Goal: Transaction & Acquisition: Purchase product/service

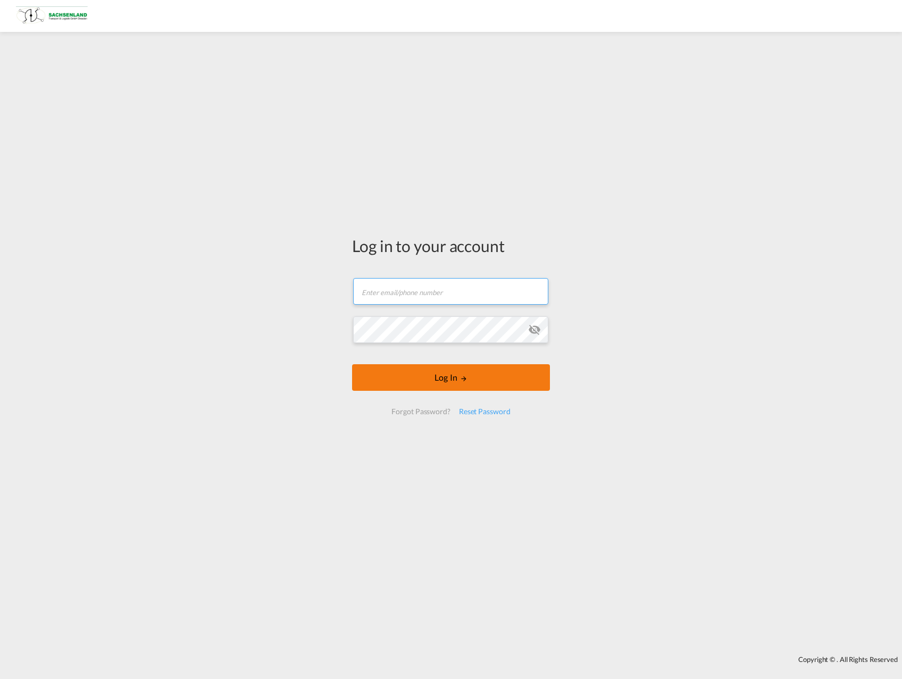
type input "[PERSON_NAME][EMAIL_ADDRESS][DOMAIN_NAME]"
click at [450, 380] on button "Log In" at bounding box center [451, 377] width 198 height 27
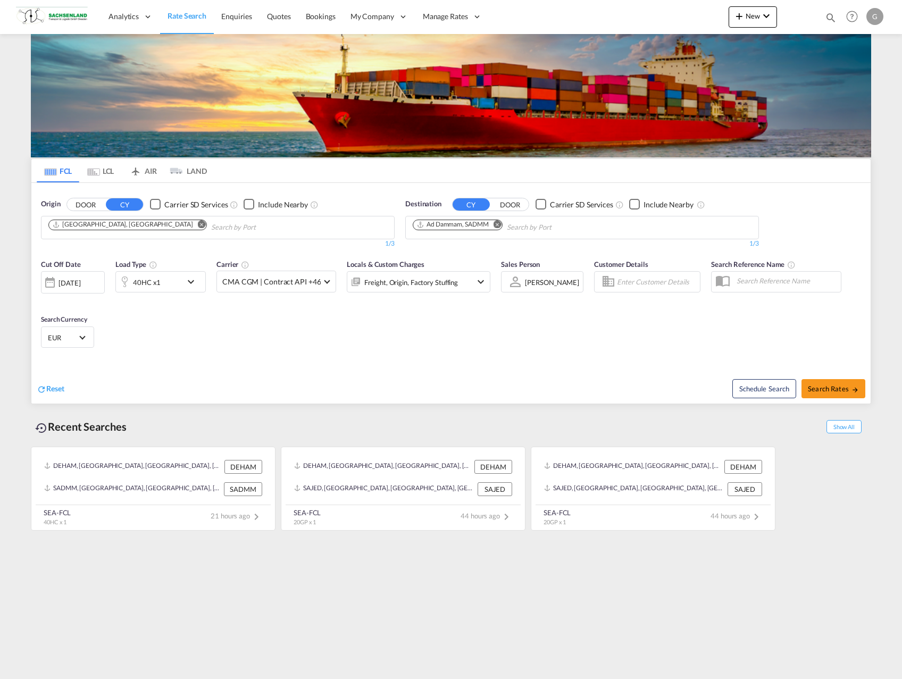
click at [500, 224] on md-icon "Remove" at bounding box center [498, 224] width 8 height 8
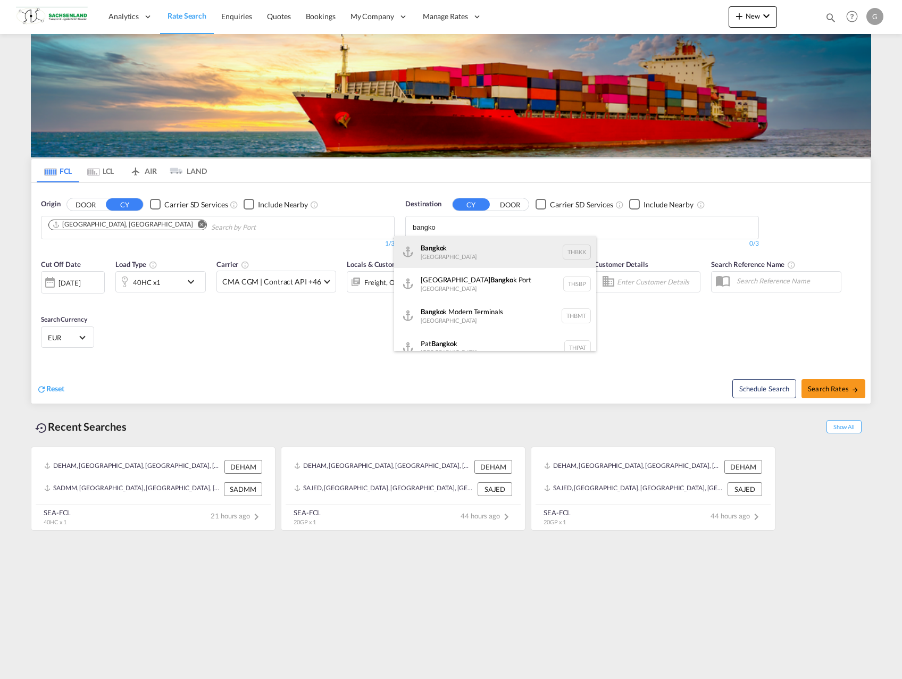
type input "bangko"
click at [461, 254] on div "Bangko k [GEOGRAPHIC_DATA] THBKK" at bounding box center [495, 252] width 202 height 32
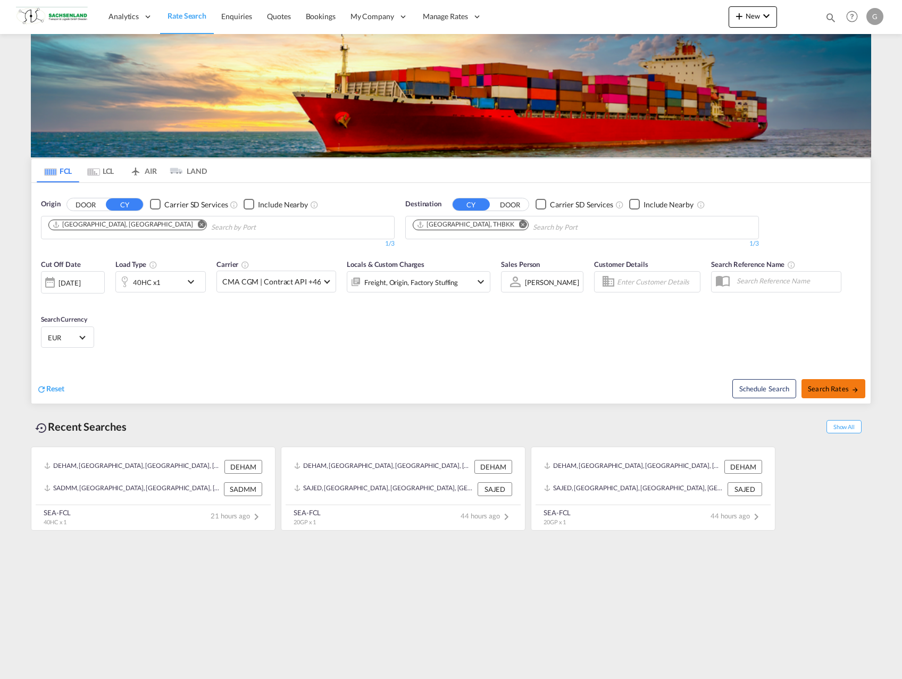
click at [850, 389] on span "Search Rates" at bounding box center [833, 389] width 51 height 9
type input "DEHAM to THBKK / [DATE]"
